Goal: Understand process/instructions: Learn how to perform a task or action

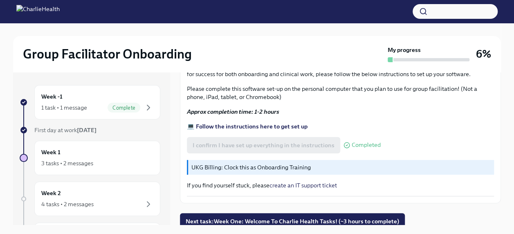
scroll to position [14, 0]
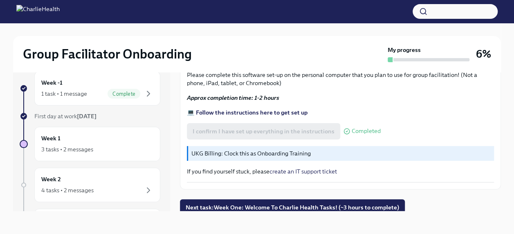
click at [284, 149] on p "UKG Billing: Clock this as Onboarding Training" at bounding box center [340, 153] width 299 height 8
click at [320, 149] on p "UKG Billing: Clock this as Onboarding Training" at bounding box center [340, 153] width 299 height 8
click at [336, 149] on p "UKG Billing: Clock this as Onboarding Training" at bounding box center [340, 153] width 299 height 8
click at [283, 149] on p "UKG Billing: Clock this as Onboarding Training" at bounding box center [340, 153] width 299 height 8
click at [298, 203] on span "Next task : Week One: Welcome To Charlie Health Tasks! (~3 hours to complete)" at bounding box center [293, 207] width 214 height 8
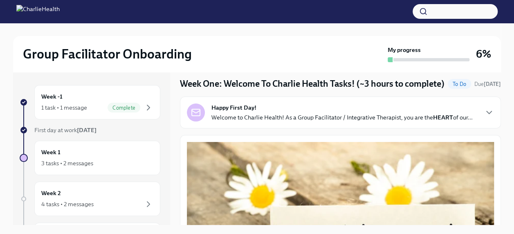
scroll to position [41, 0]
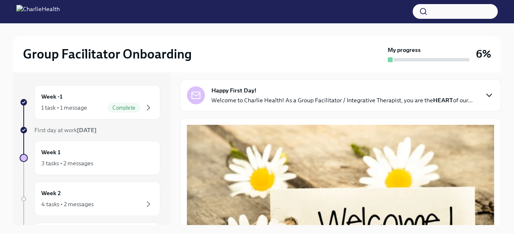
click at [484, 100] on icon "button" at bounding box center [489, 95] width 10 height 10
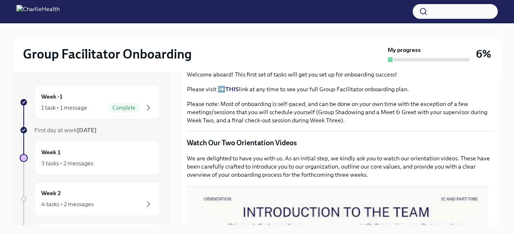
scroll to position [14, 0]
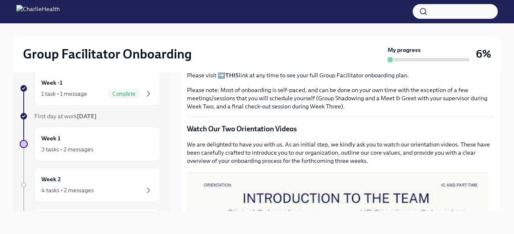
click at [332, 110] on p "Please note: Most of onboarding is self-paced, and can be done on your own time…" at bounding box center [340, 98] width 307 height 25
drag, startPoint x: 332, startPoint y: 118, endPoint x: 428, endPoint y: 30, distance: 130.3
click at [428, 30] on div at bounding box center [257, 29] width 488 height 13
